Goal: Task Accomplishment & Management: Use online tool/utility

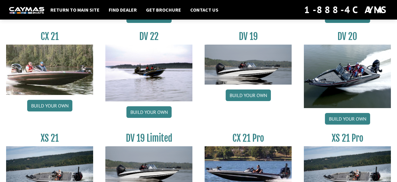
scroll to position [713, 0]
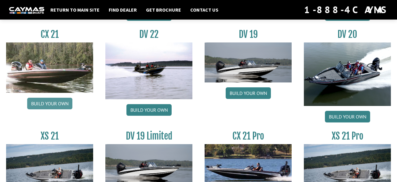
click at [34, 108] on link "Build your own" at bounding box center [49, 104] width 45 height 12
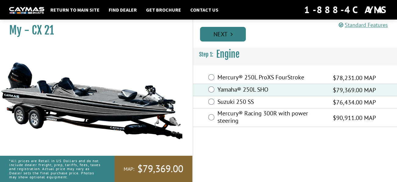
click at [222, 39] on link "Next" at bounding box center [223, 34] width 46 height 15
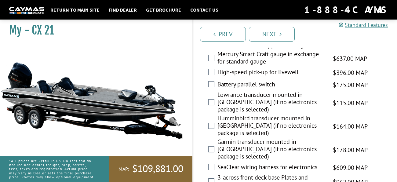
scroll to position [792, 0]
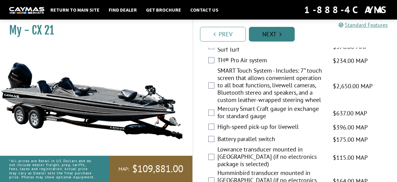
click at [269, 33] on link "Next" at bounding box center [272, 34] width 46 height 15
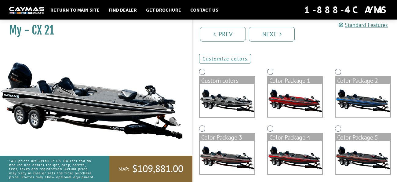
scroll to position [32, 0]
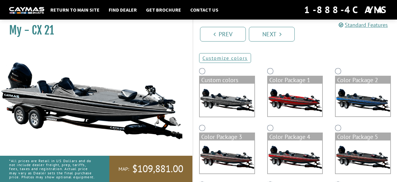
click at [362, 93] on img at bounding box center [363, 100] width 55 height 33
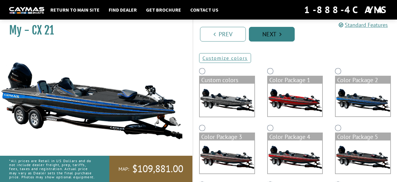
click at [263, 38] on link "Next" at bounding box center [272, 34] width 46 height 15
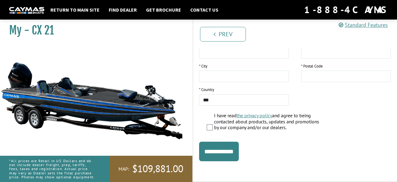
scroll to position [0, 0]
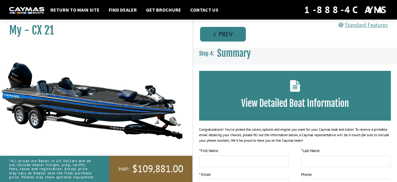
click at [214, 37] on icon "Pagination" at bounding box center [215, 34] width 2 height 6
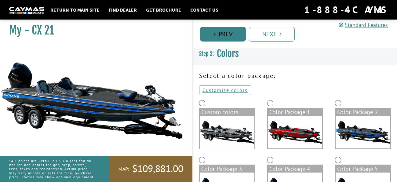
click at [214, 37] on icon "Pagination" at bounding box center [215, 34] width 2 height 6
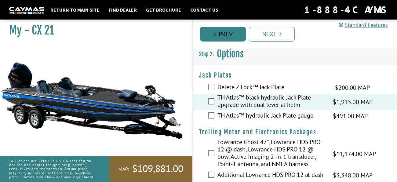
click at [218, 35] on link "Prev" at bounding box center [223, 34] width 46 height 15
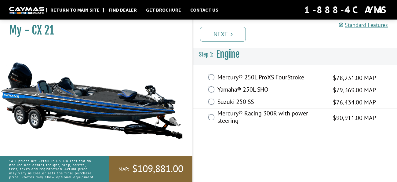
click at [77, 8] on link "Return to main site" at bounding box center [74, 10] width 55 height 8
